Goal: Task Accomplishment & Management: Manage account settings

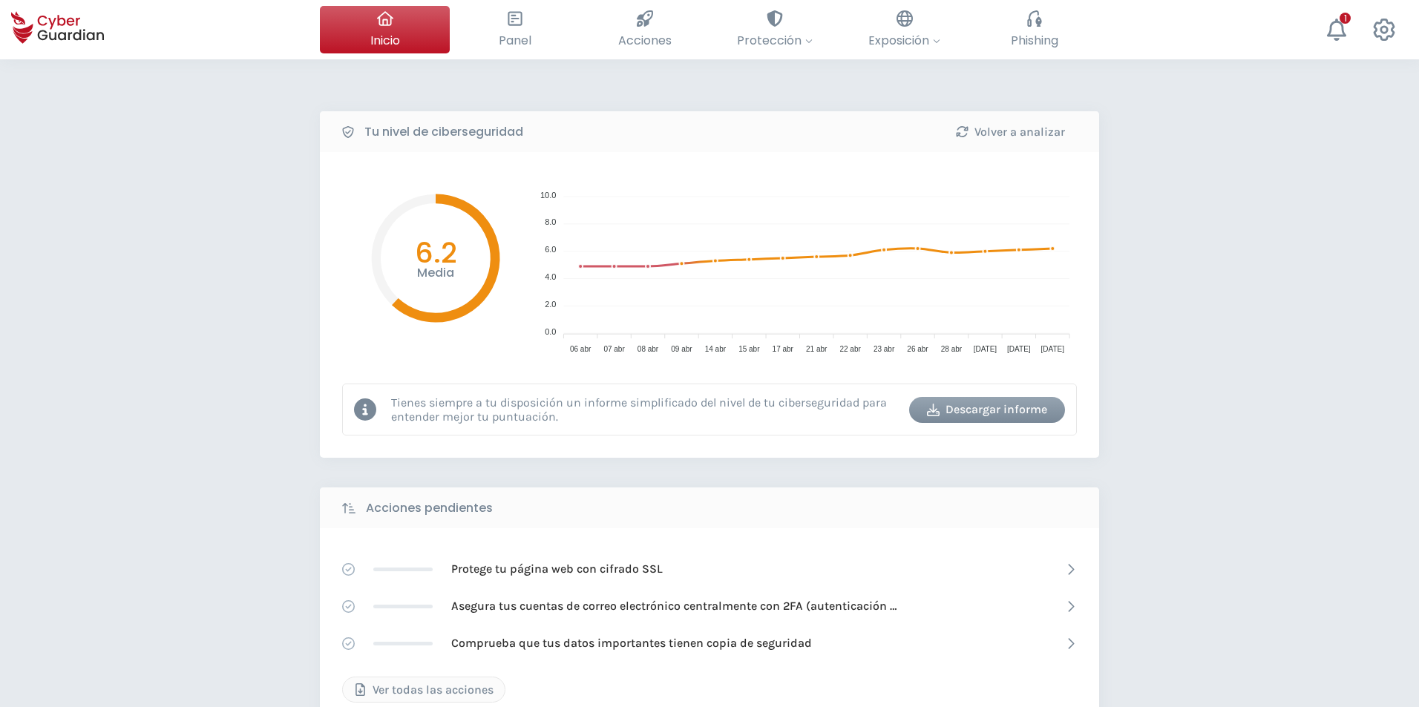
click at [174, 635] on div "Tu nivel de ciberseguridad Volver a analizar Media 6.2 10.0 10.0 8.0 8.0 6.0 6.…" at bounding box center [709, 660] width 1419 height 1202
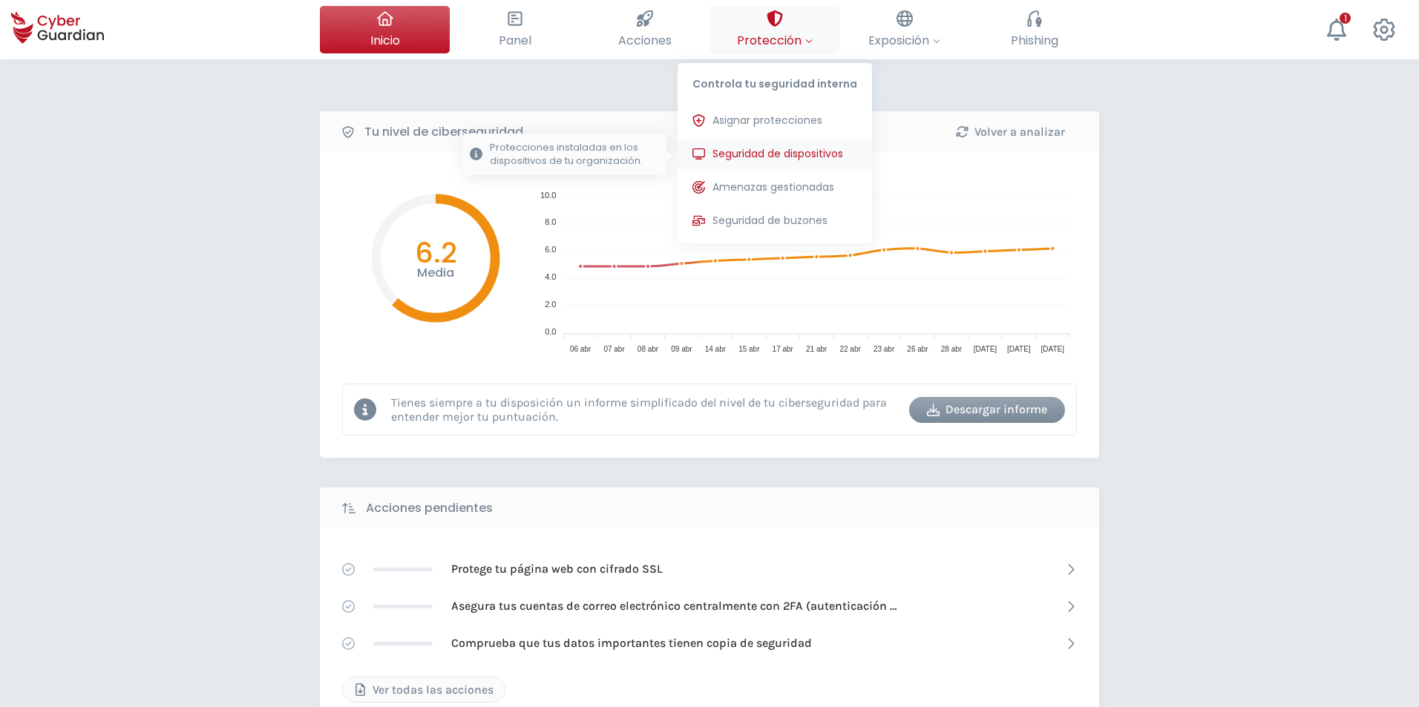
click at [772, 159] on span "Seguridad de dispositivos" at bounding box center [777, 154] width 131 height 16
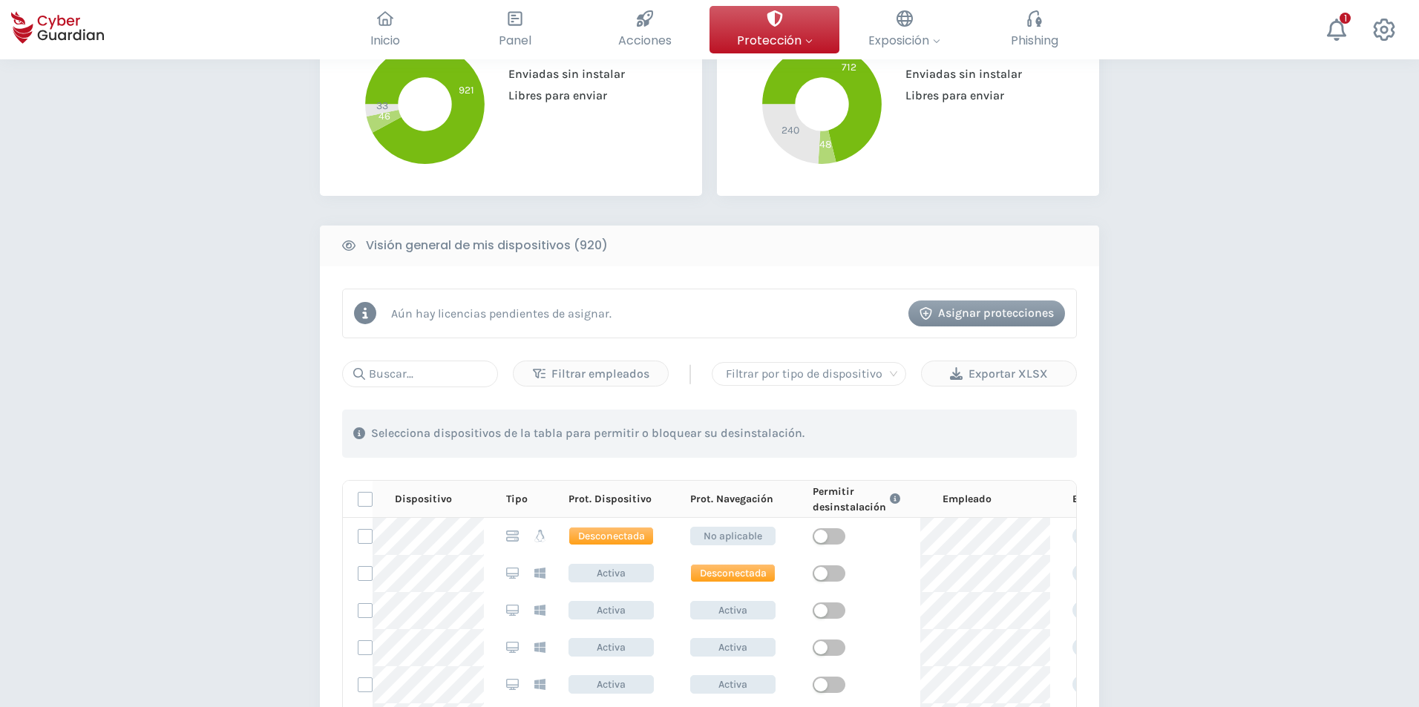
scroll to position [445, 0]
click at [418, 372] on input "text" at bounding box center [420, 373] width 156 height 27
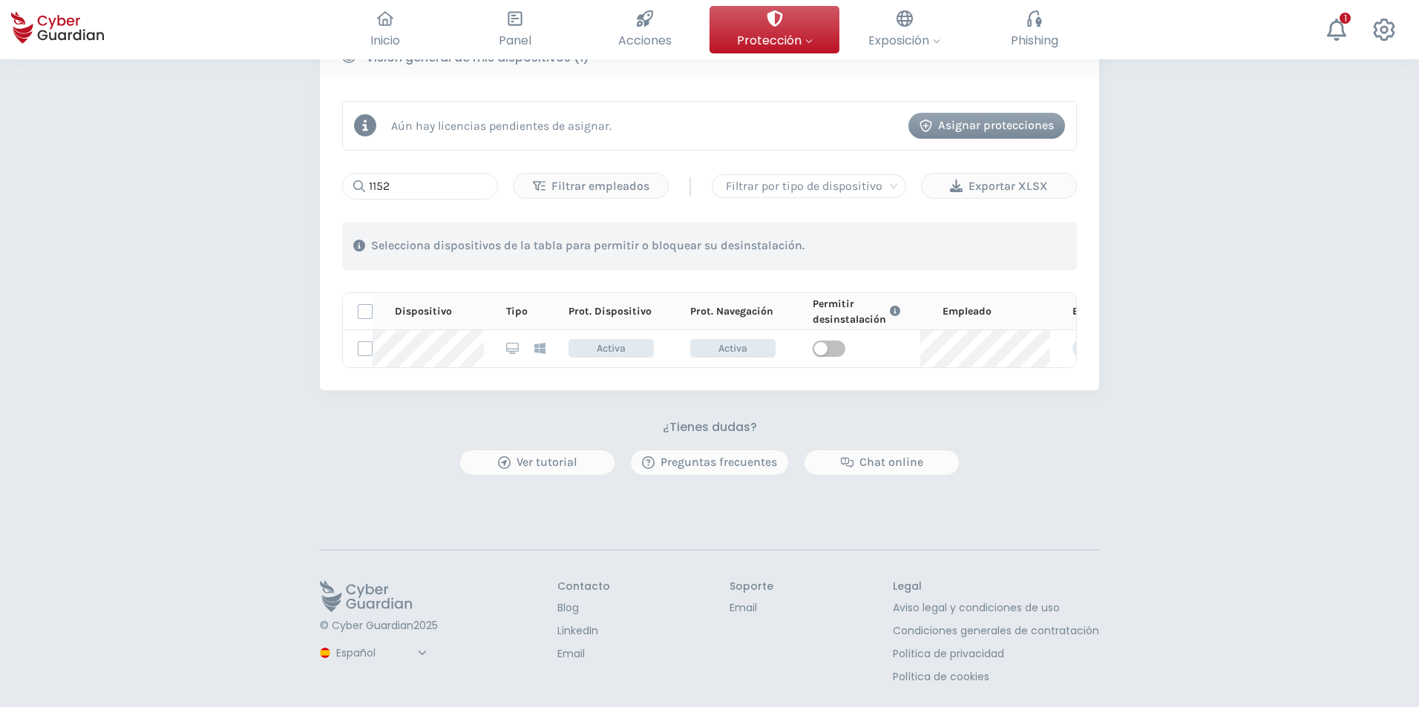
scroll to position [647, 0]
drag, startPoint x: 440, startPoint y: 177, endPoint x: 119, endPoint y: 263, distance: 332.4
click at [114, 261] on div "PROTECCIÓN > Seguridad de dispositivos ¿Cómo funciona? Añade empleados Instala …" at bounding box center [709, 67] width 1419 height 1280
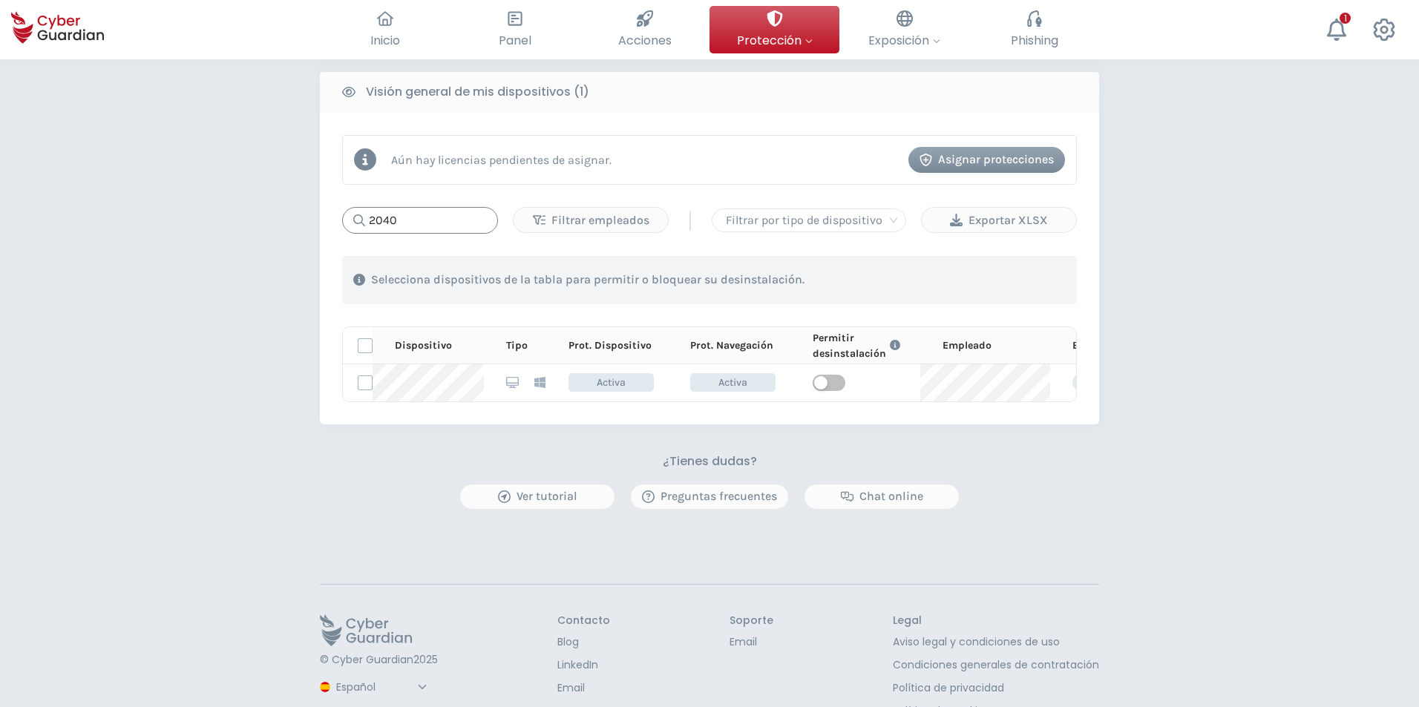
scroll to position [573, 0]
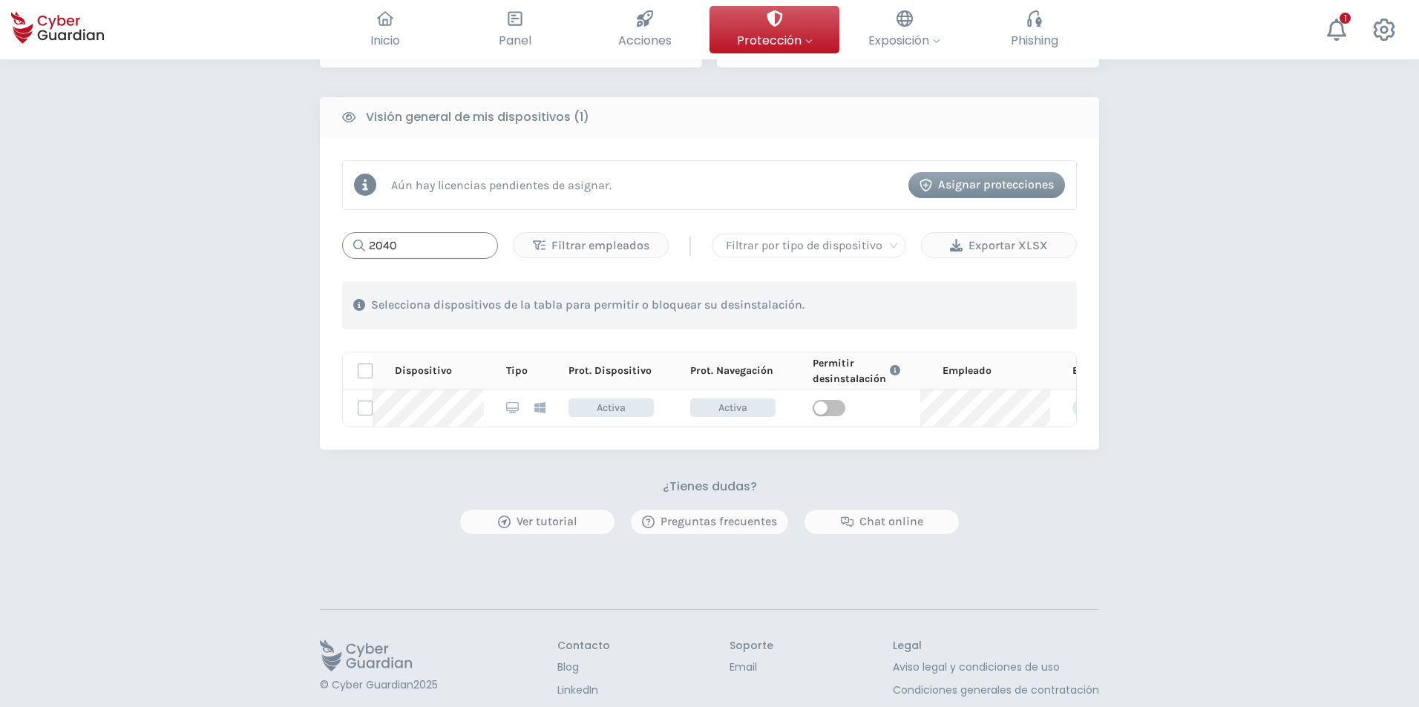
type input "2040"
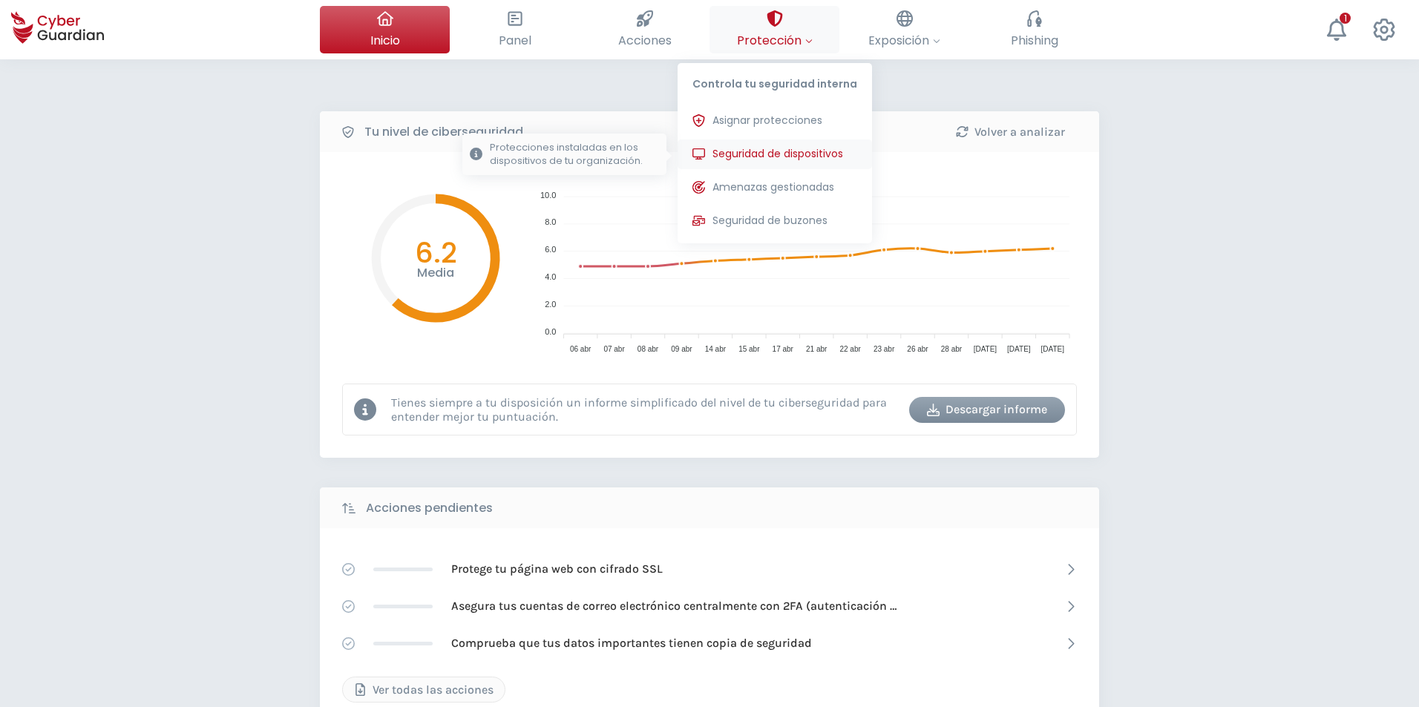
click at [751, 140] on button "Seguridad de dispositivos Protecciones instaladas en los dispositivos de tu org…" at bounding box center [774, 154] width 194 height 30
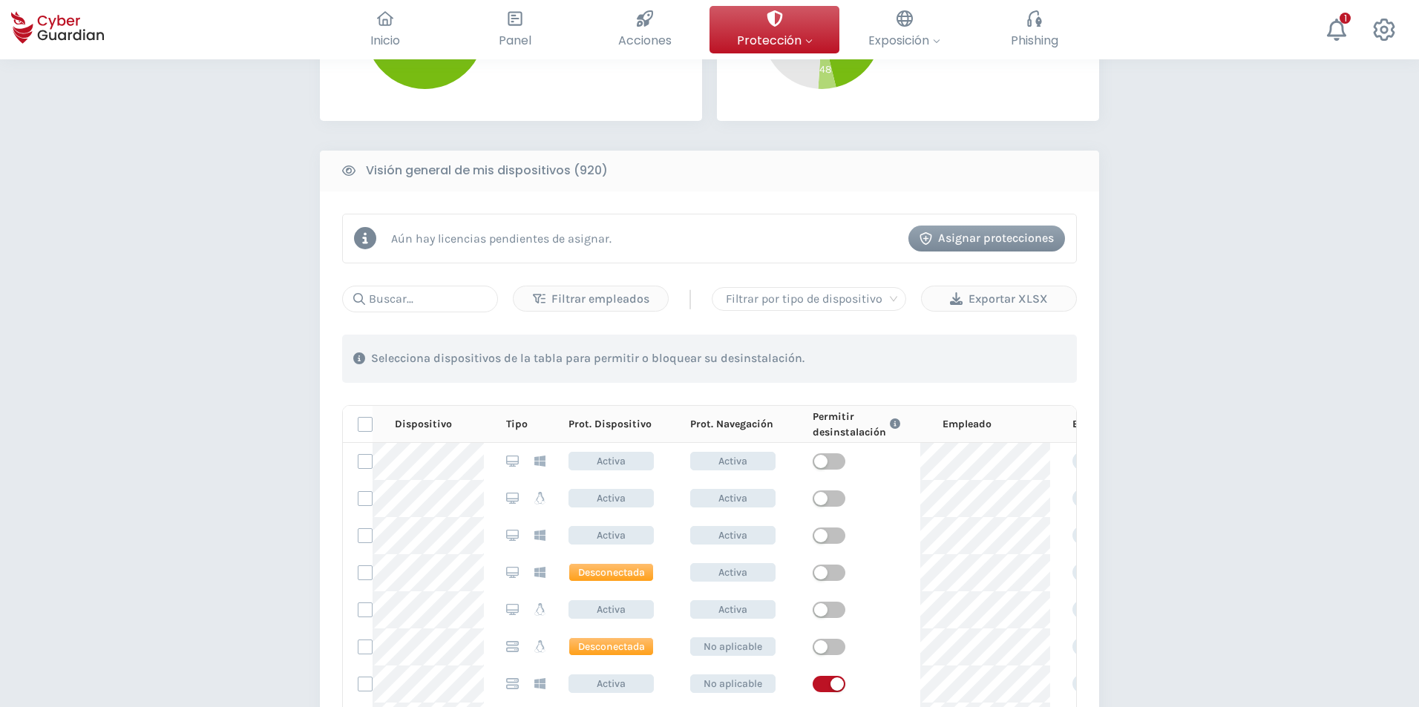
scroll to position [74, 0]
drag, startPoint x: 402, startPoint y: 436, endPoint x: 408, endPoint y: 430, distance: 7.9
click at [402, 435] on th "Dispositivo" at bounding box center [427, 424] width 111 height 37
click at [410, 427] on div "Dispositivo" at bounding box center [439, 424] width 89 height 16
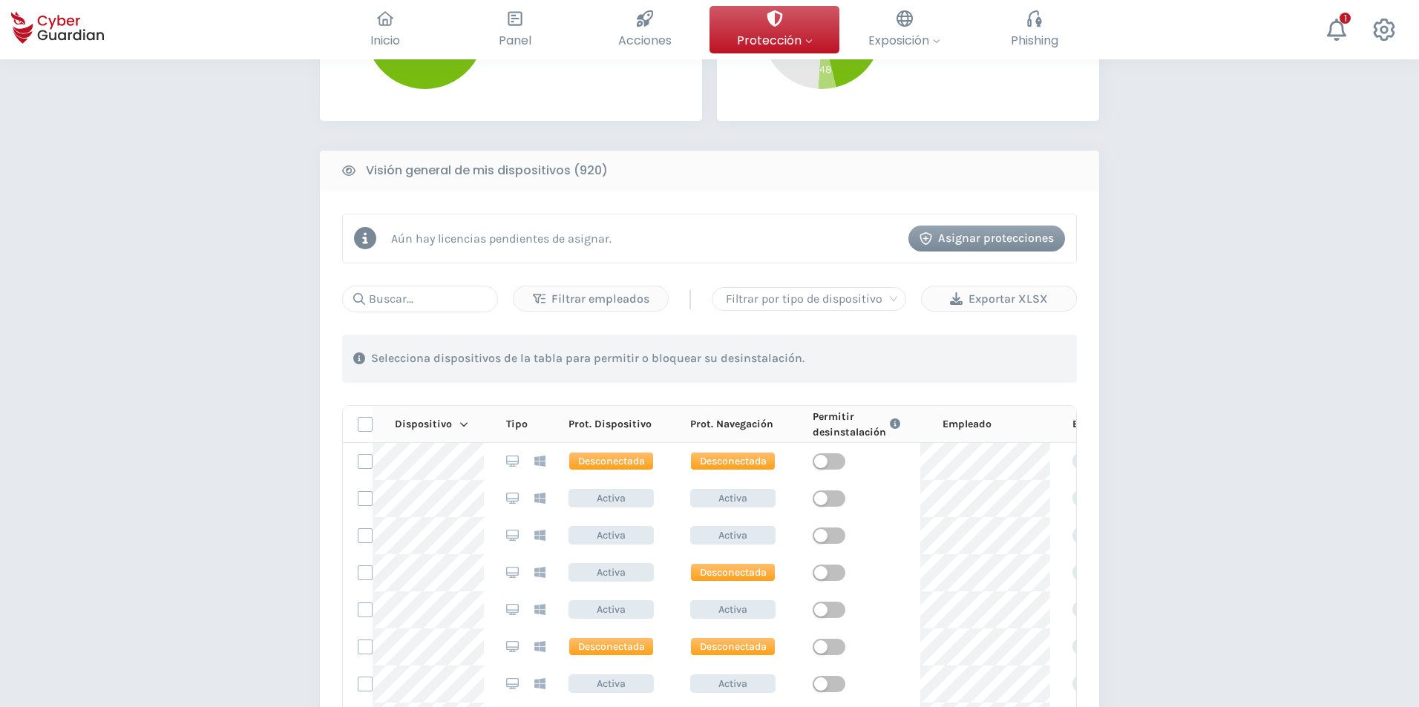
click at [463, 420] on icon at bounding box center [463, 424] width 9 height 10
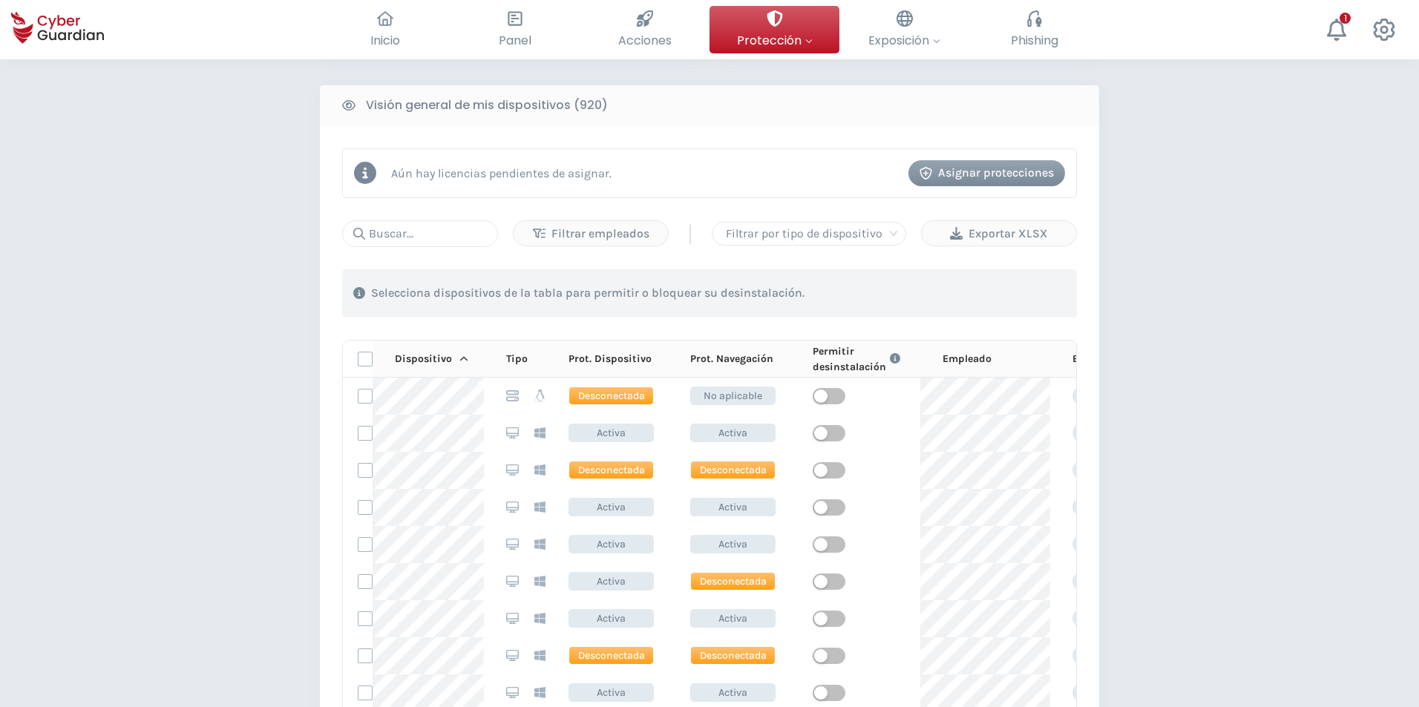
scroll to position [668, 0]
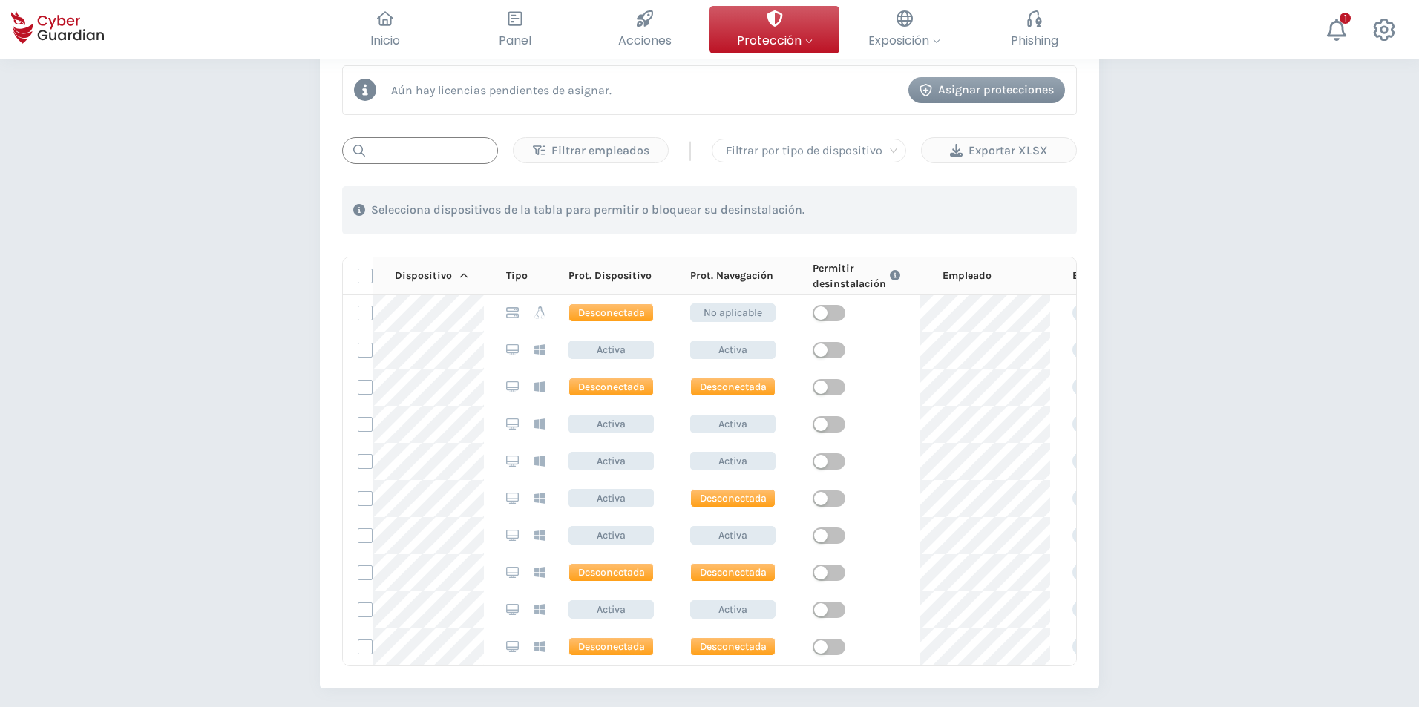
click at [431, 149] on input "text" at bounding box center [420, 150] width 156 height 27
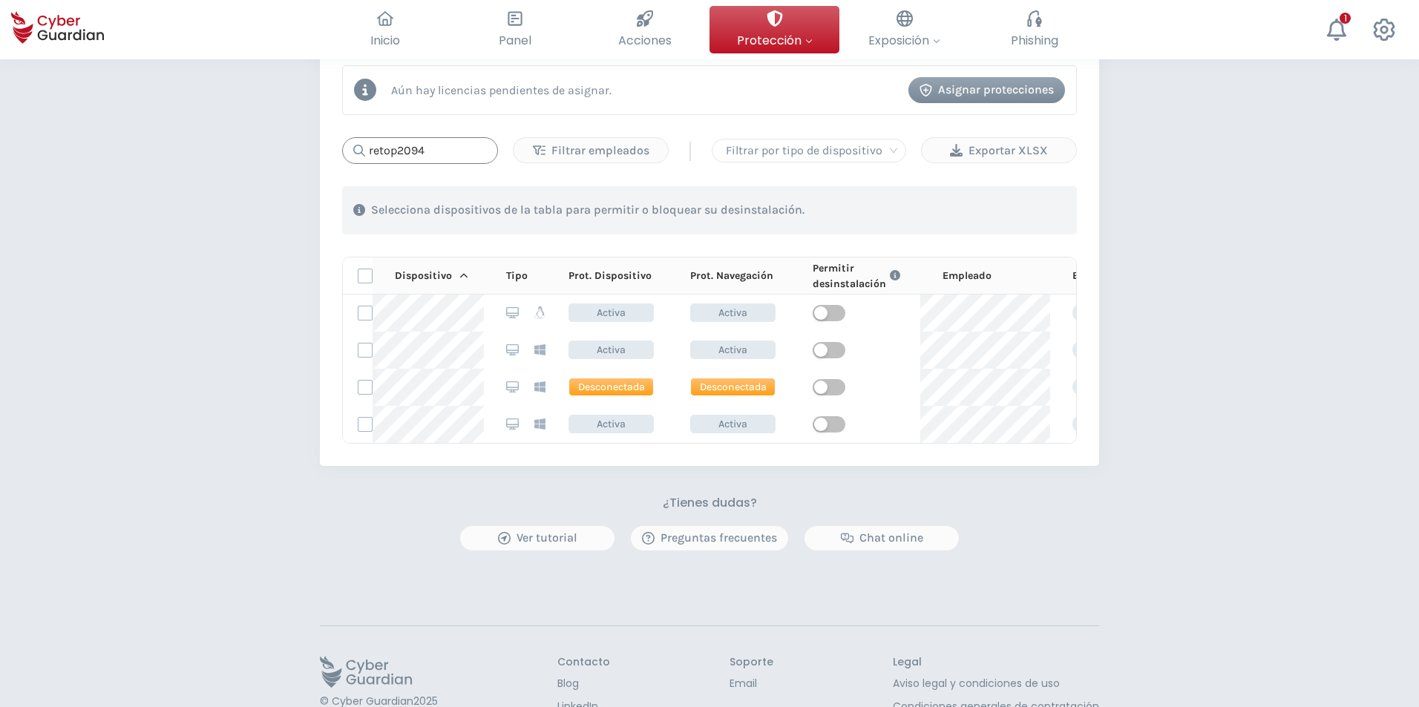
scroll to position [647, 0]
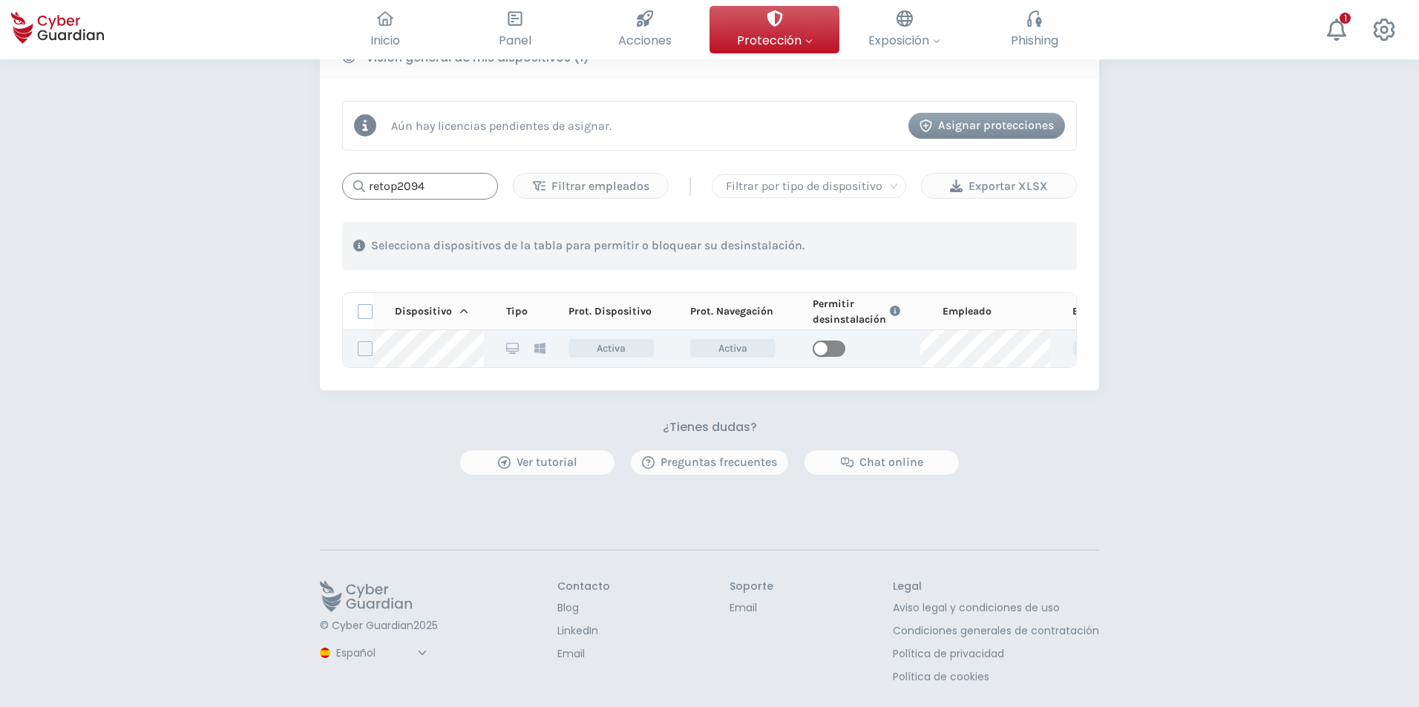
type input "retop2094"
click at [832, 341] on span "button" at bounding box center [829, 349] width 33 height 16
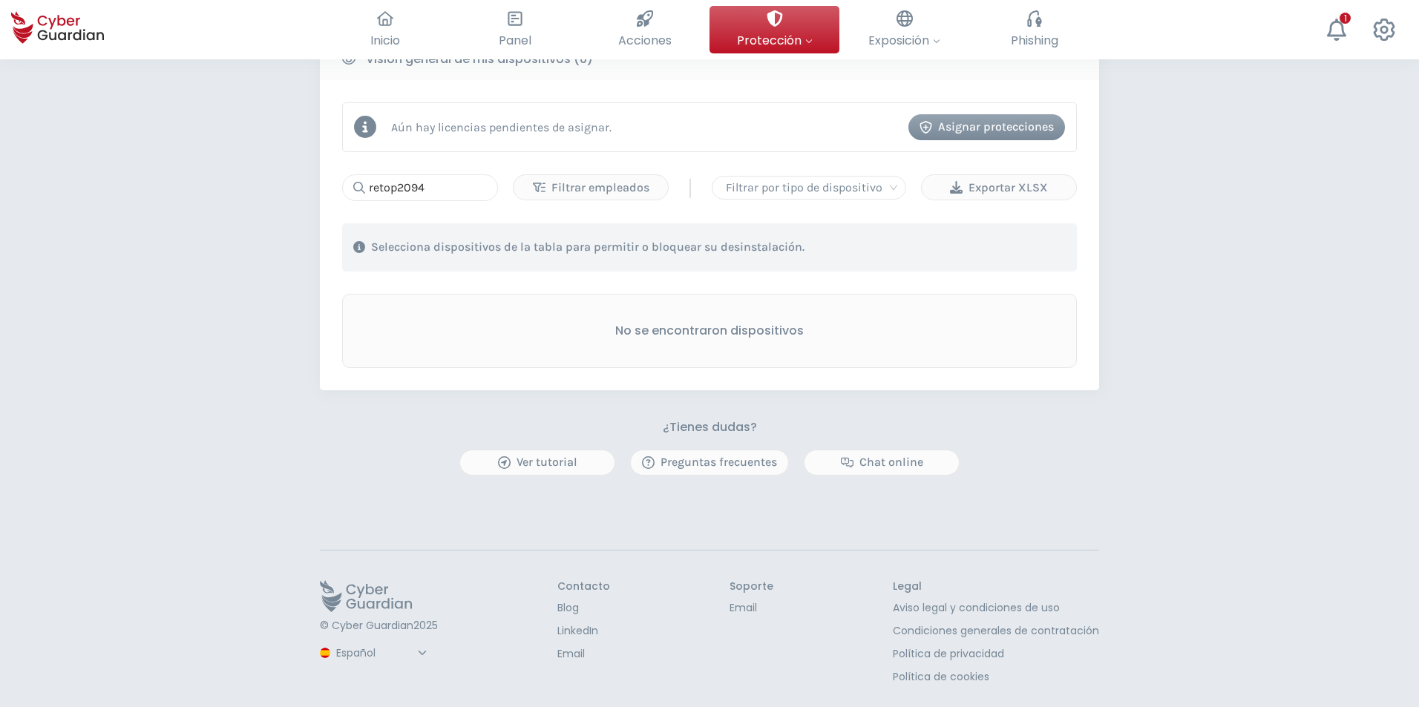
scroll to position [631, 0]
